Goal: Find specific page/section: Find specific page/section

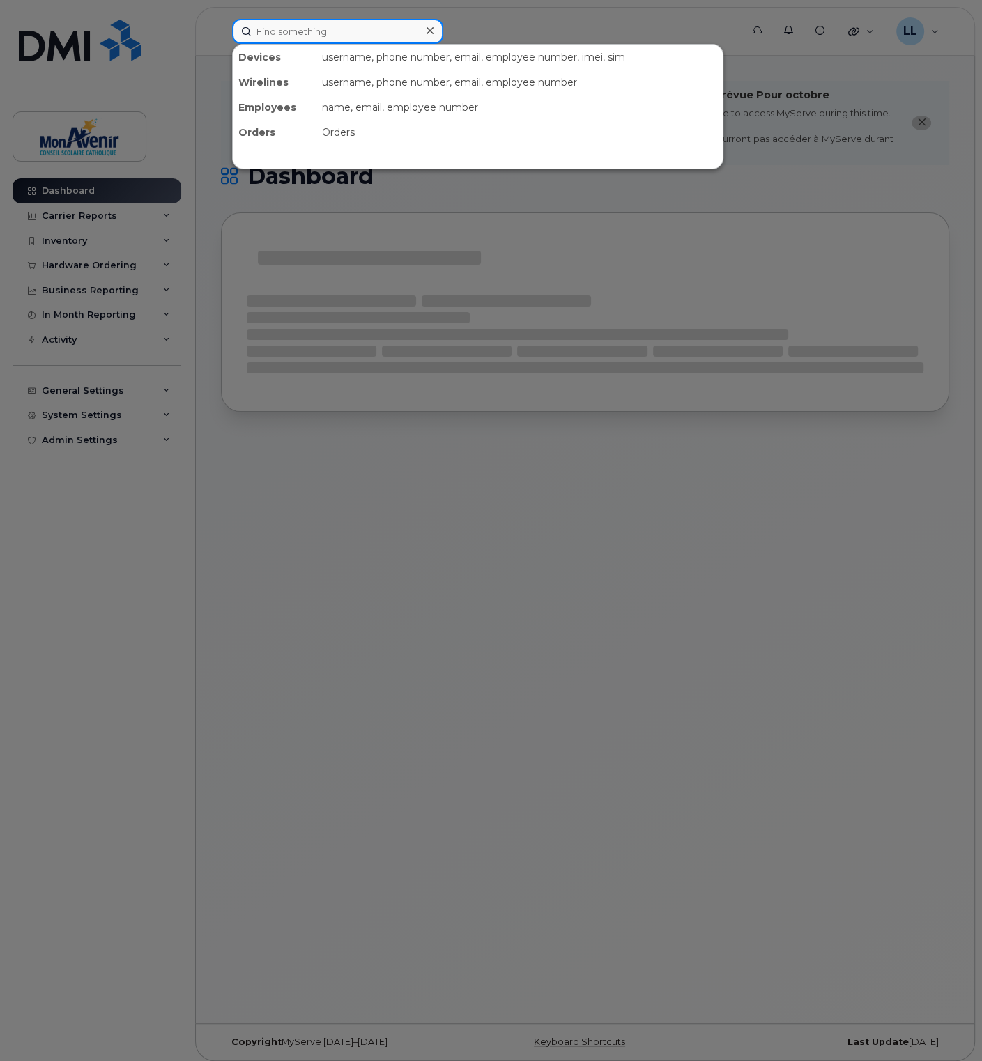
click at [294, 24] on input at bounding box center [337, 31] width 211 height 25
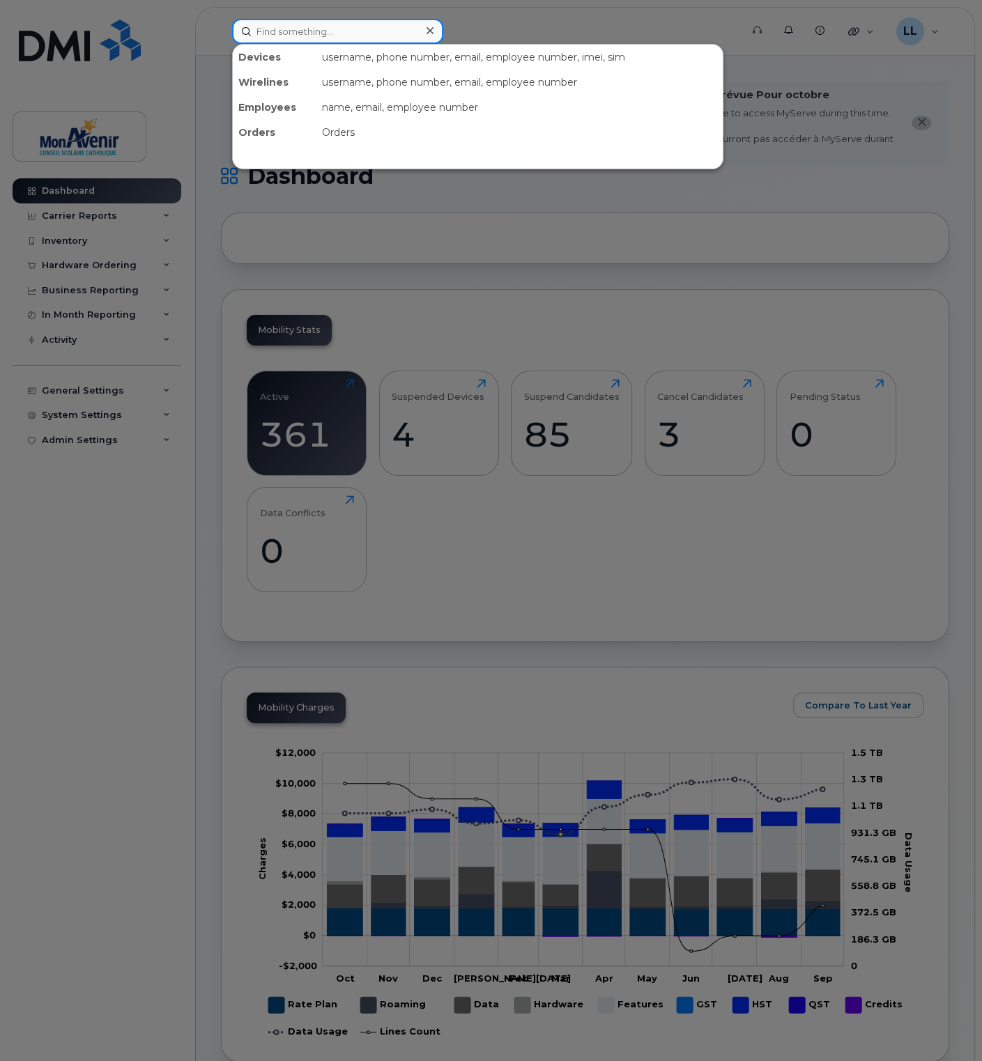
click at [395, 30] on input at bounding box center [337, 31] width 211 height 25
click at [352, 28] on input at bounding box center [337, 31] width 211 height 25
click at [355, 33] on input at bounding box center [337, 31] width 211 height 25
click at [358, 33] on input at bounding box center [337, 31] width 211 height 25
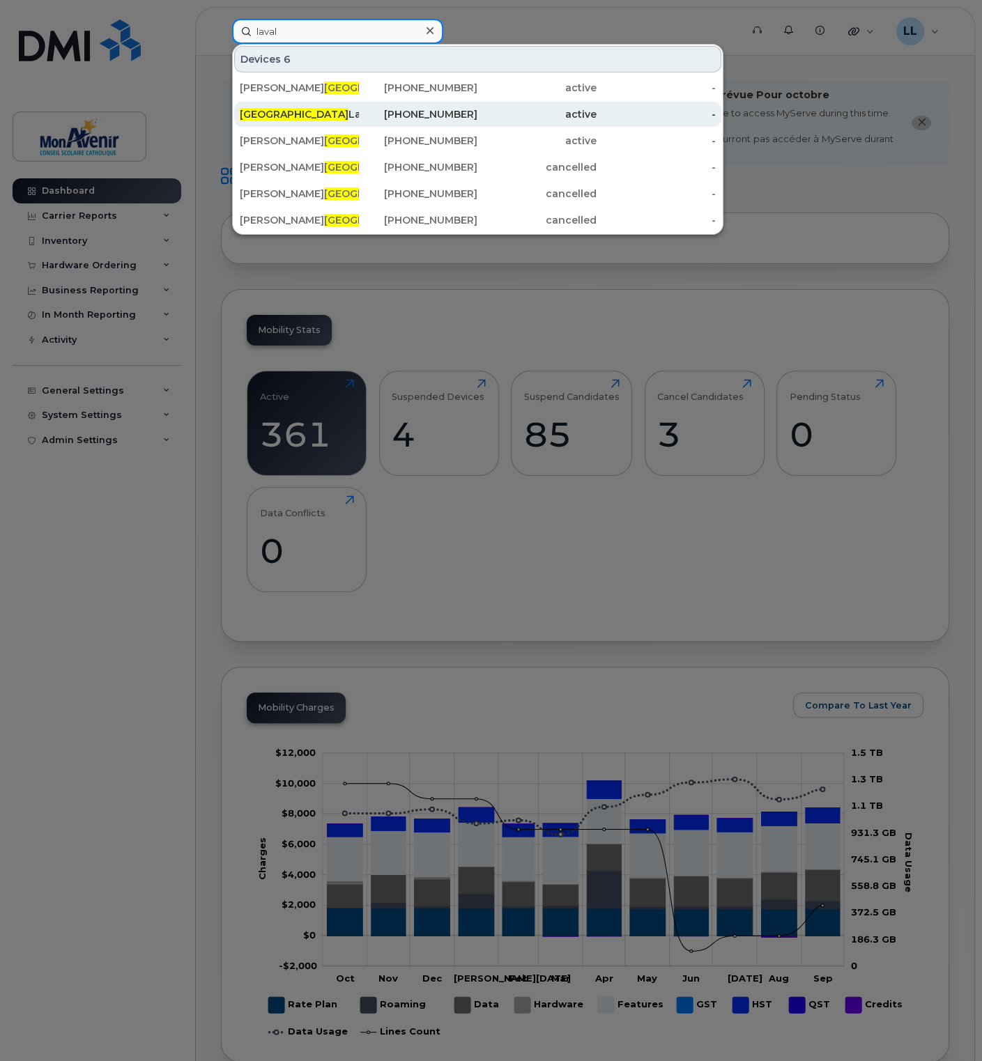
type input "laval"
click at [281, 114] on div "Laval Lai" at bounding box center [299, 114] width 119 height 14
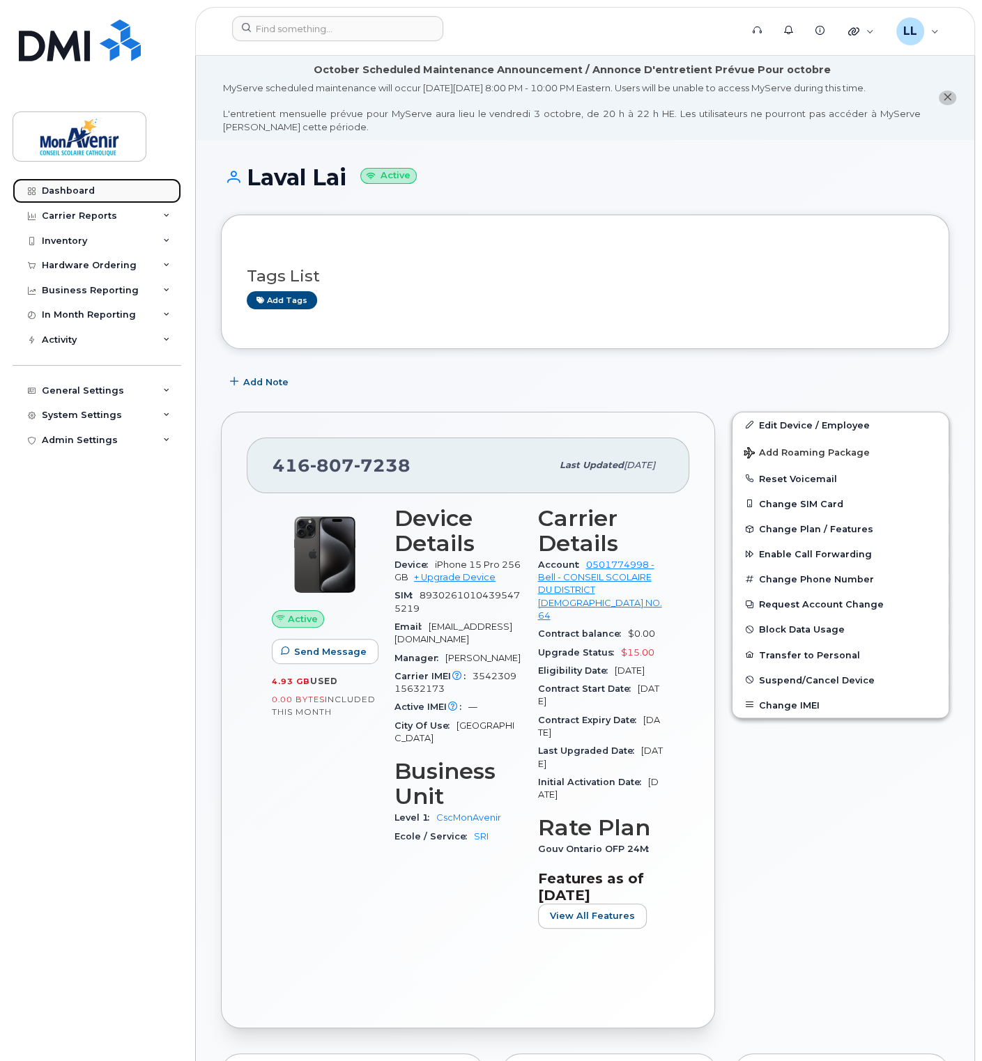
click at [68, 189] on div "Dashboard" at bounding box center [68, 190] width 53 height 11
